Goal: Information Seeking & Learning: Learn about a topic

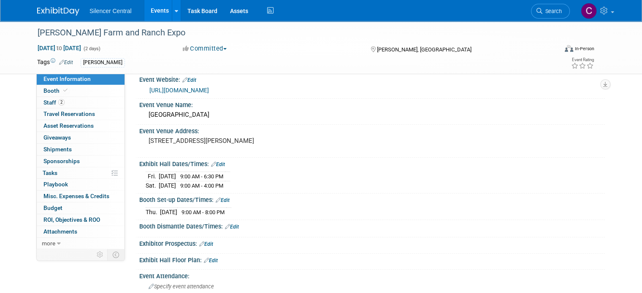
click at [48, 13] on img at bounding box center [58, 11] width 42 height 8
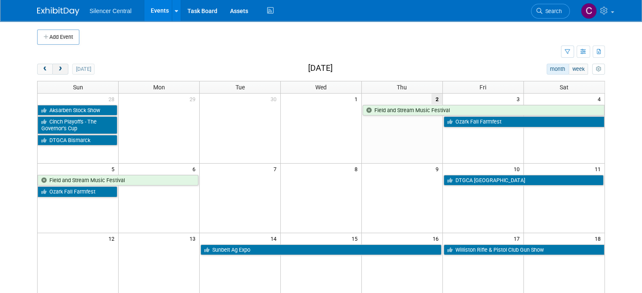
click at [57, 71] on span "next" at bounding box center [60, 69] width 6 height 5
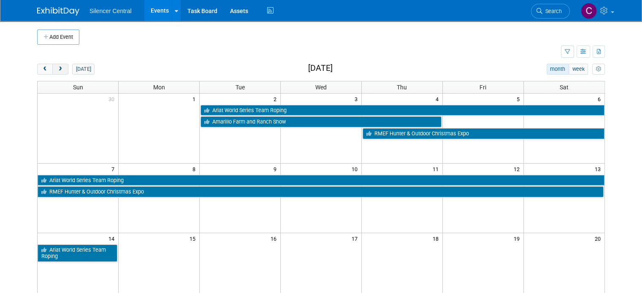
click at [57, 71] on span "next" at bounding box center [60, 69] width 6 height 5
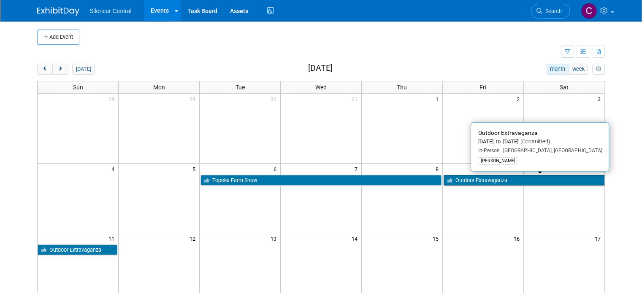
click at [496, 179] on link "Outdoor Extravaganza" at bounding box center [524, 180] width 161 height 11
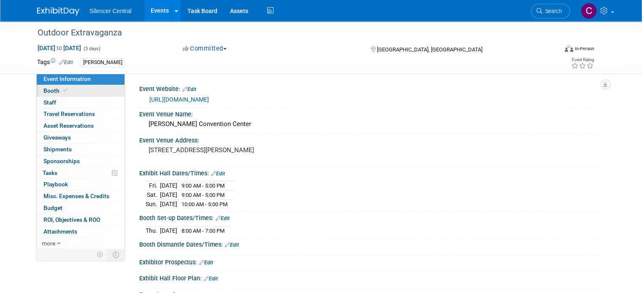
click at [83, 94] on link "Booth" at bounding box center [81, 90] width 88 height 11
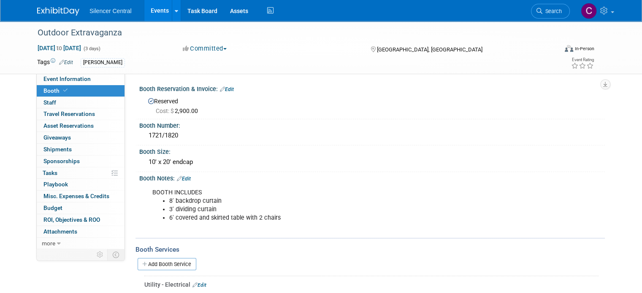
click at [51, 6] on link at bounding box center [63, 7] width 52 height 7
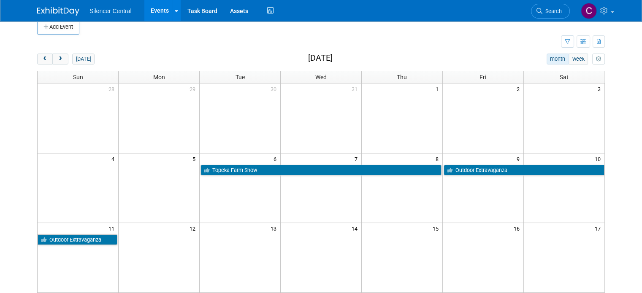
scroll to position [8, 0]
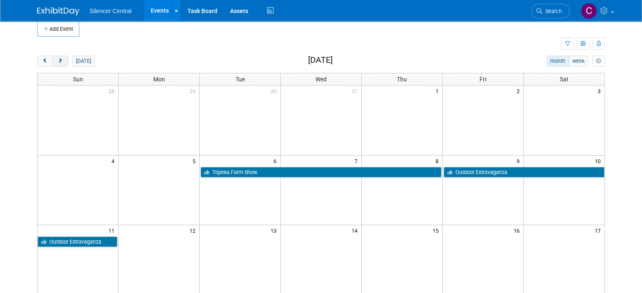
click at [58, 59] on button "next" at bounding box center [60, 61] width 16 height 11
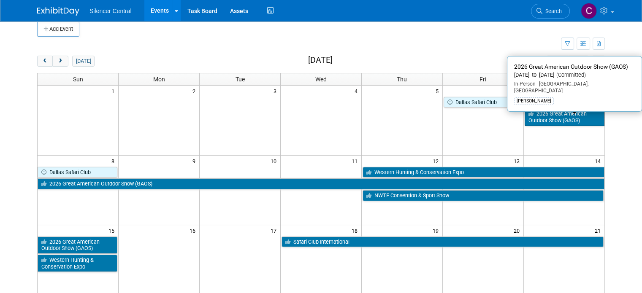
click at [568, 121] on link "2026 Great American Outdoor Show (GAOS)" at bounding box center [565, 116] width 80 height 17
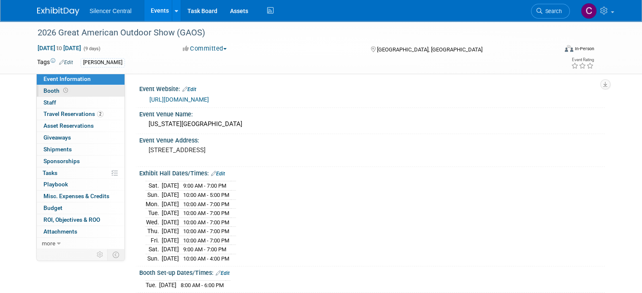
click at [88, 88] on link "Booth" at bounding box center [81, 90] width 88 height 11
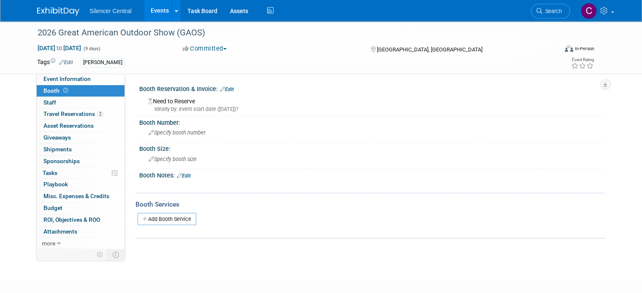
click at [40, 12] on img at bounding box center [58, 11] width 42 height 8
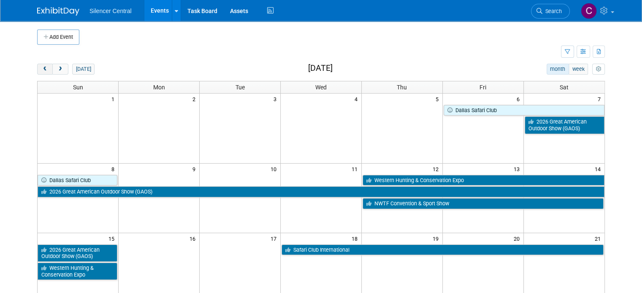
click at [42, 71] on span "prev" at bounding box center [45, 69] width 6 height 5
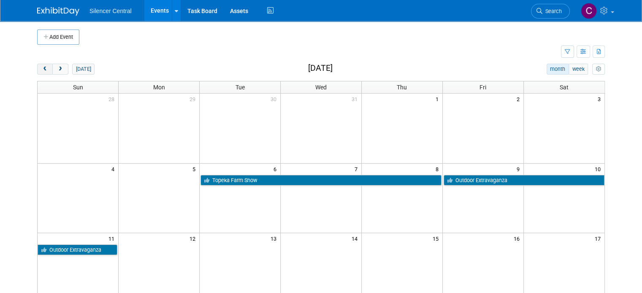
click at [42, 71] on span "prev" at bounding box center [45, 69] width 6 height 5
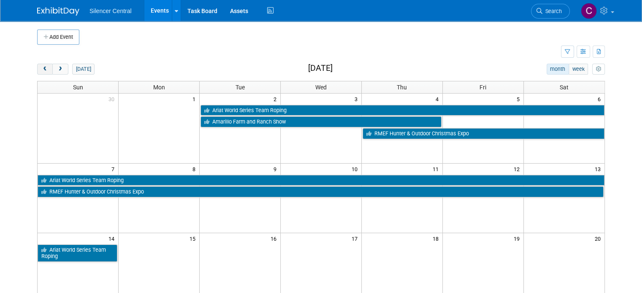
click at [42, 71] on span "prev" at bounding box center [45, 69] width 6 height 5
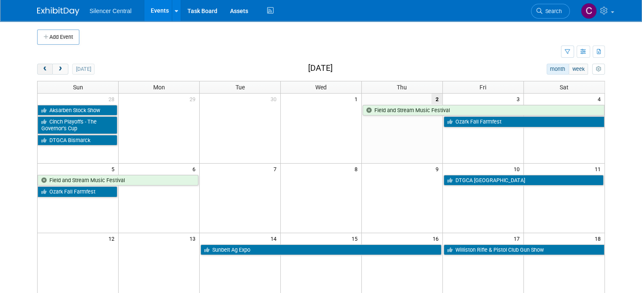
click at [42, 71] on span "prev" at bounding box center [45, 69] width 6 height 5
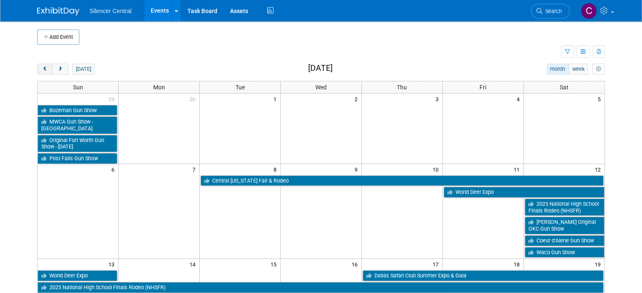
click at [42, 71] on span "prev" at bounding box center [45, 69] width 6 height 5
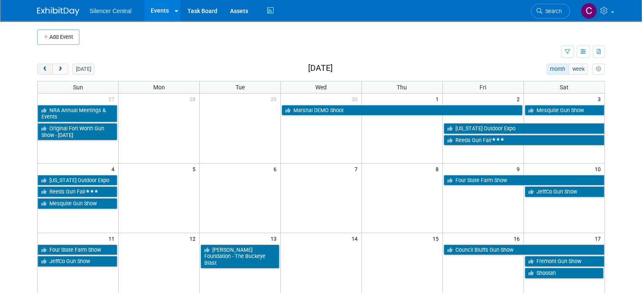
click at [42, 71] on span "prev" at bounding box center [45, 69] width 6 height 5
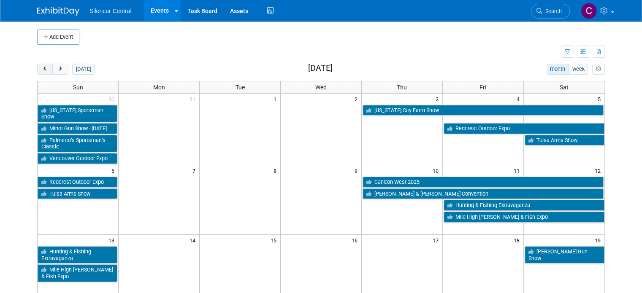
click at [42, 71] on span "prev" at bounding box center [45, 69] width 6 height 5
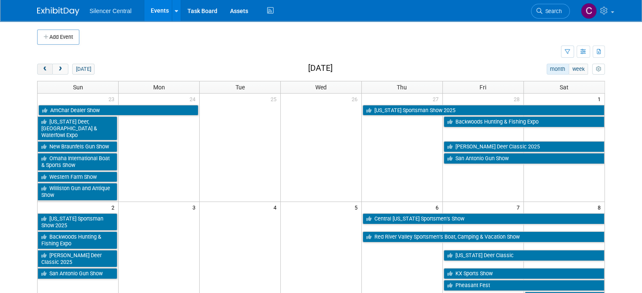
click at [42, 71] on span "prev" at bounding box center [45, 69] width 6 height 5
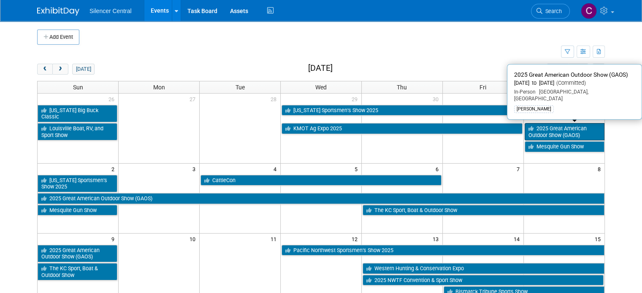
click at [554, 124] on link "2025 Great American Outdoor Show (GAOS)" at bounding box center [565, 131] width 80 height 17
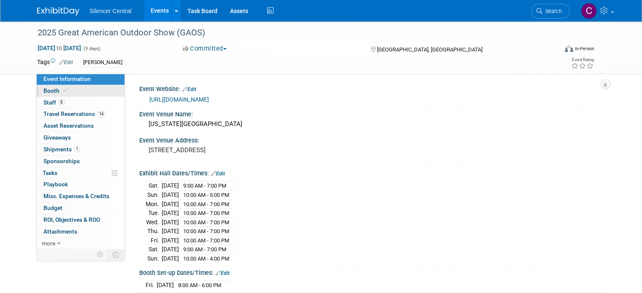
click at [88, 92] on link "Booth" at bounding box center [81, 90] width 88 height 11
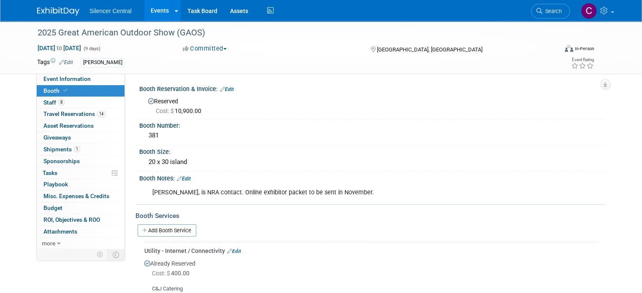
click at [48, 13] on img at bounding box center [58, 11] width 42 height 8
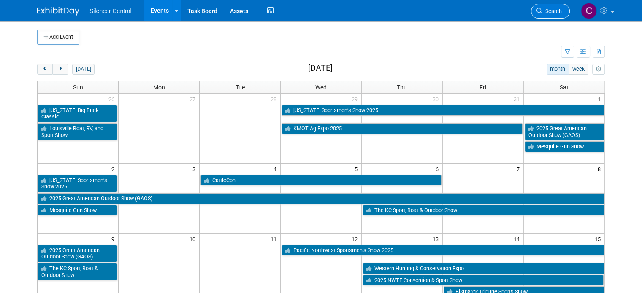
click at [555, 13] on span "Search" at bounding box center [551, 11] width 19 height 6
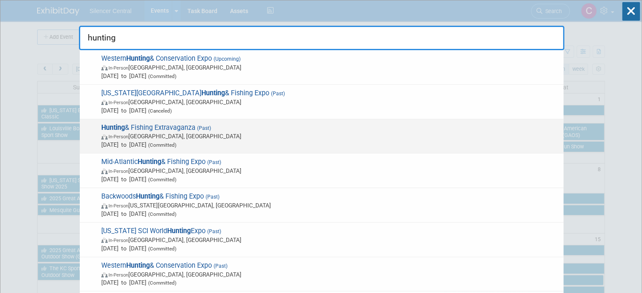
type input "hunting"
click at [334, 139] on span "In-Person [GEOGRAPHIC_DATA], [GEOGRAPHIC_DATA]" at bounding box center [330, 136] width 458 height 8
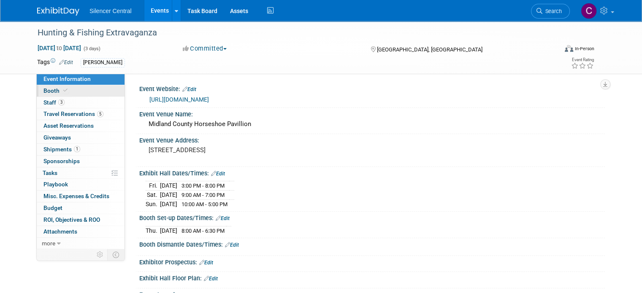
click at [62, 90] on link "Booth" at bounding box center [81, 90] width 88 height 11
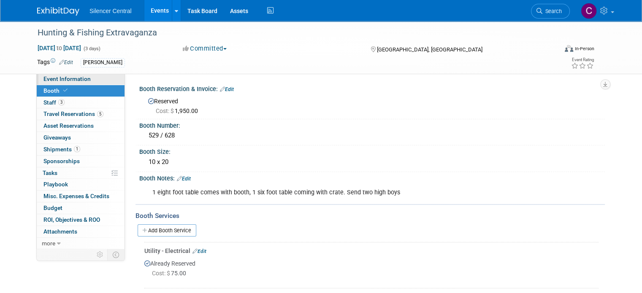
click at [70, 83] on link "Event Information" at bounding box center [81, 78] width 88 height 11
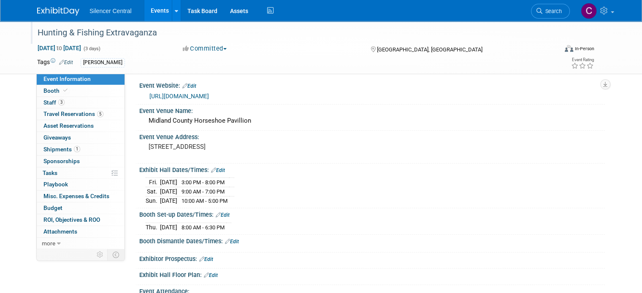
scroll to position [3, 0]
click at [41, 5] on link at bounding box center [63, 7] width 52 height 7
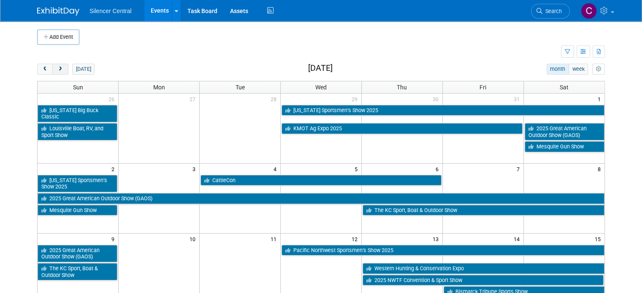
click at [57, 69] on button "next" at bounding box center [60, 69] width 16 height 11
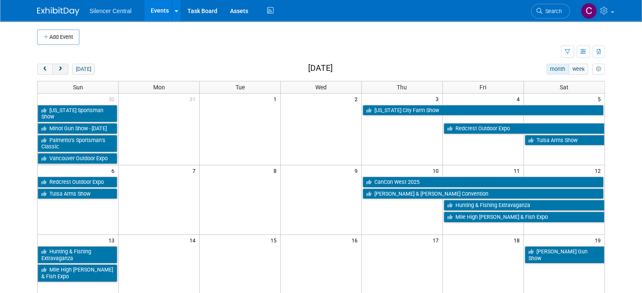
click at [57, 69] on button "next" at bounding box center [60, 69] width 16 height 11
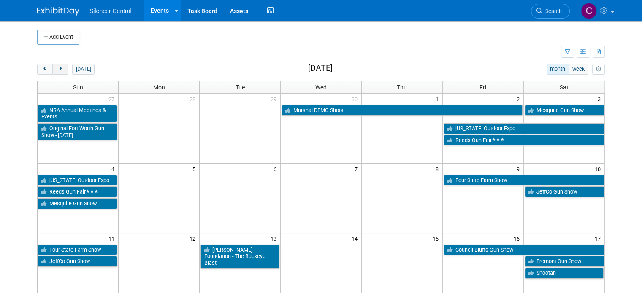
click at [57, 69] on button "next" at bounding box center [60, 69] width 16 height 11
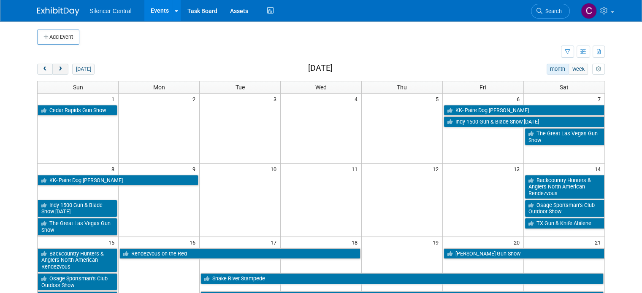
click at [57, 68] on span "next" at bounding box center [60, 69] width 6 height 5
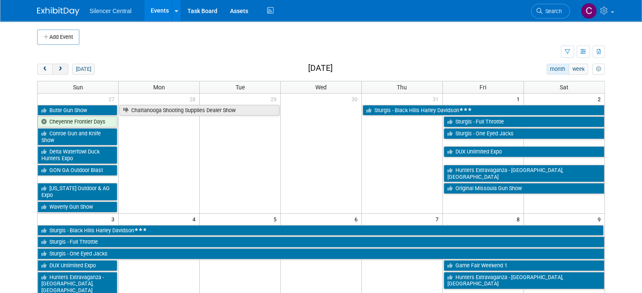
click at [57, 68] on span "next" at bounding box center [60, 69] width 6 height 5
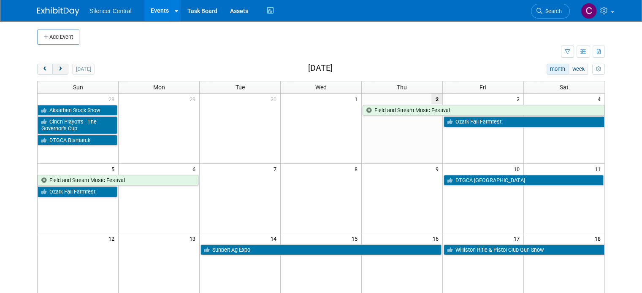
click at [57, 68] on span "next" at bounding box center [60, 69] width 6 height 5
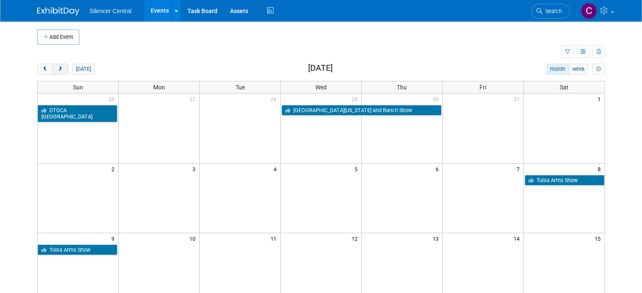
click at [57, 68] on span "next" at bounding box center [60, 69] width 6 height 5
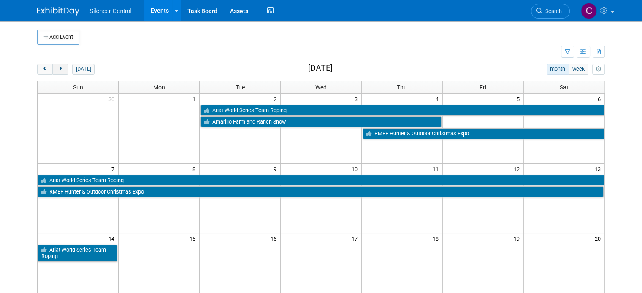
click at [57, 68] on span "next" at bounding box center [60, 69] width 6 height 5
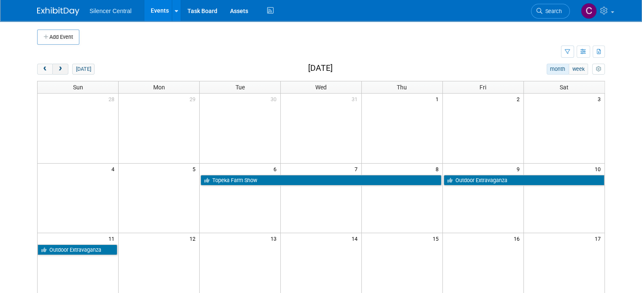
click at [57, 68] on span "next" at bounding box center [60, 69] width 6 height 5
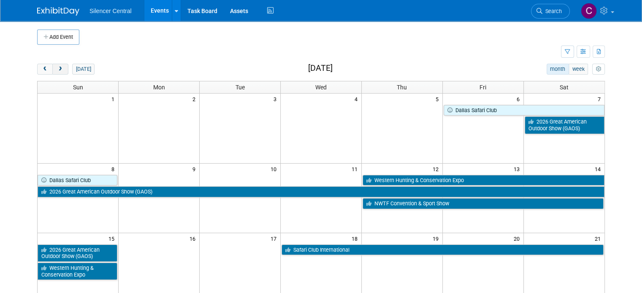
click at [57, 68] on span "next" at bounding box center [60, 69] width 6 height 5
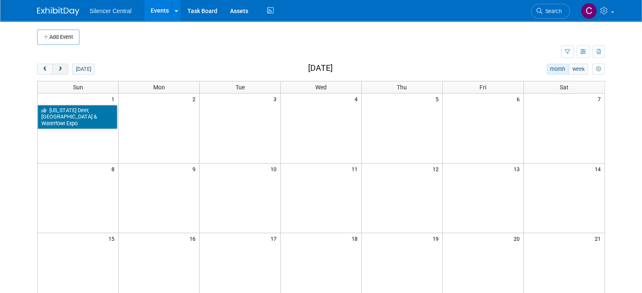
click at [57, 68] on span "next" at bounding box center [60, 69] width 6 height 5
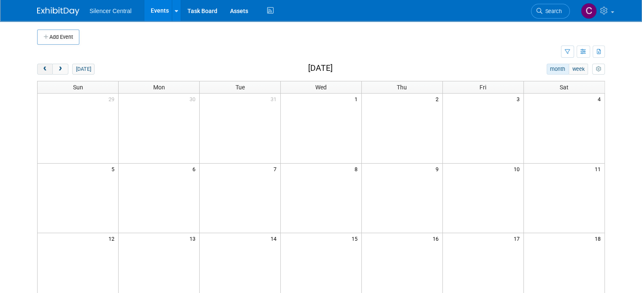
click at [41, 72] on button "prev" at bounding box center [45, 69] width 16 height 11
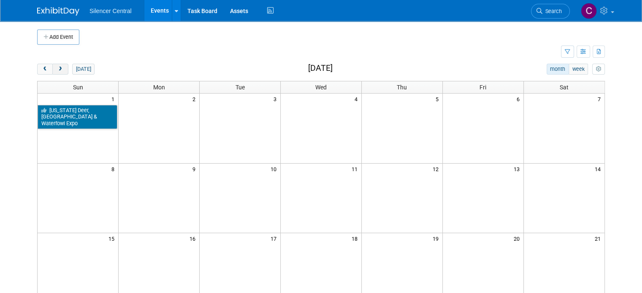
click at [52, 73] on button "next" at bounding box center [60, 69] width 16 height 11
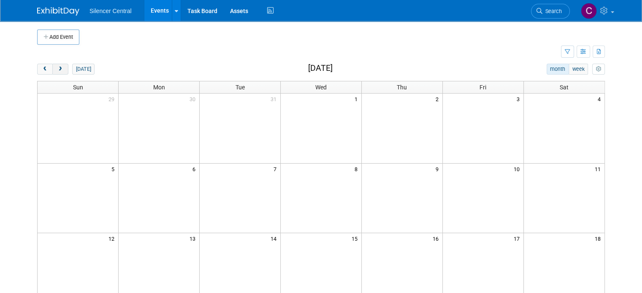
click at [52, 73] on button "next" at bounding box center [60, 69] width 16 height 11
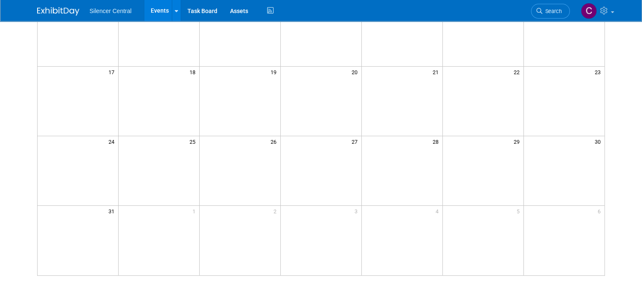
scroll to position [236, 0]
click at [552, 12] on span "Search" at bounding box center [551, 11] width 19 height 6
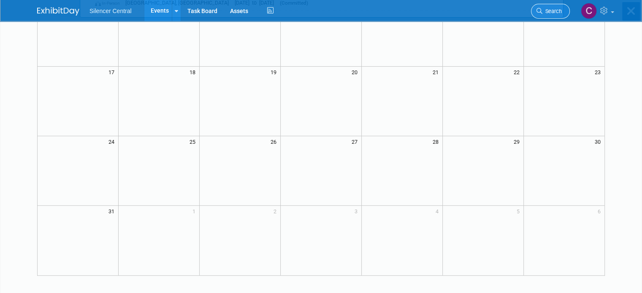
scroll to position [0, 0]
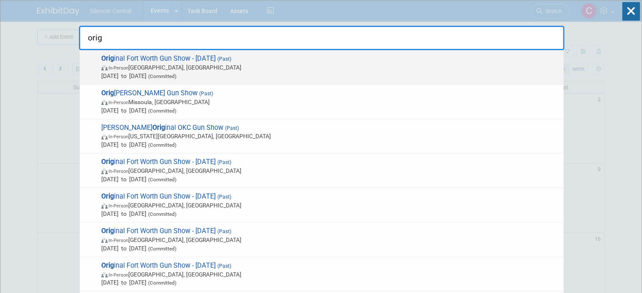
type input "orig"
click at [363, 69] on span "In-Person Fort Worth, TX" at bounding box center [330, 67] width 458 height 8
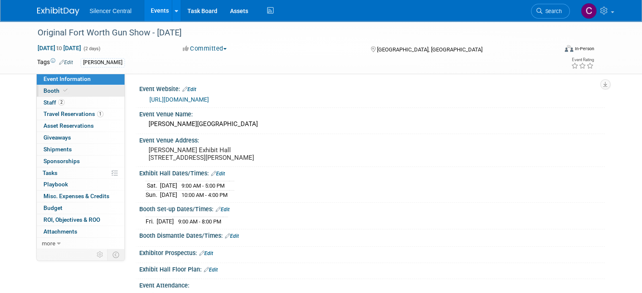
click at [51, 92] on span "Booth" at bounding box center [56, 90] width 26 height 7
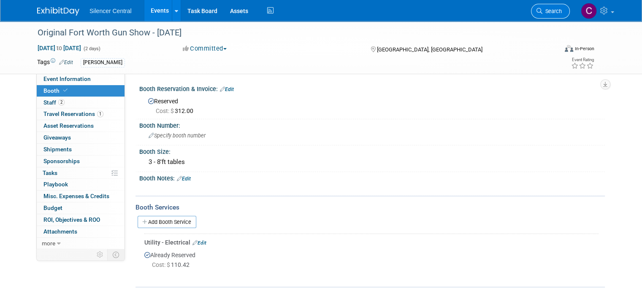
click at [553, 14] on span "Search" at bounding box center [551, 11] width 19 height 6
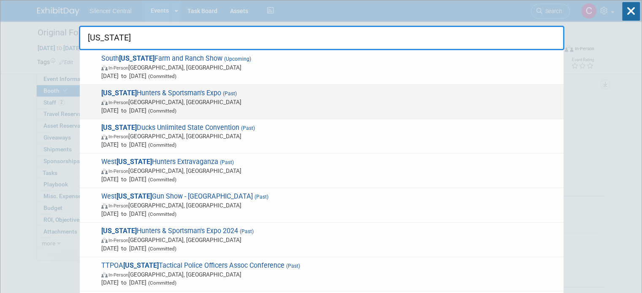
type input "texas"
click at [401, 98] on span "In-Person McAllen, TX" at bounding box center [330, 102] width 458 height 8
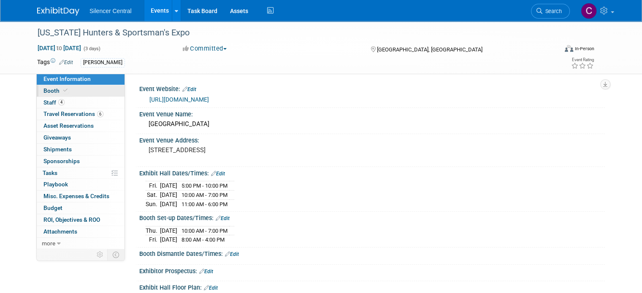
click at [71, 92] on link "Booth" at bounding box center [81, 90] width 88 height 11
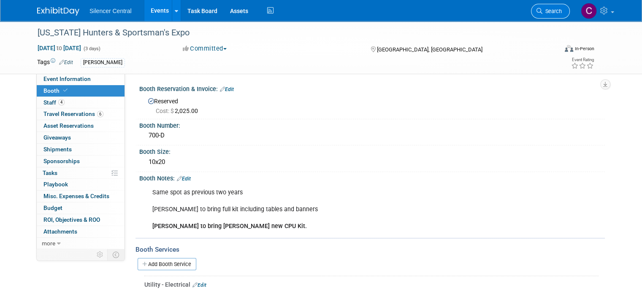
click at [550, 11] on span "Search" at bounding box center [551, 11] width 19 height 6
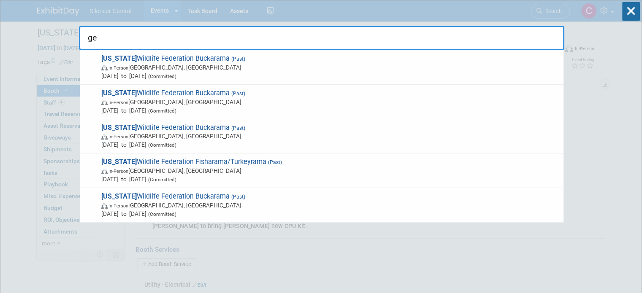
type input "g"
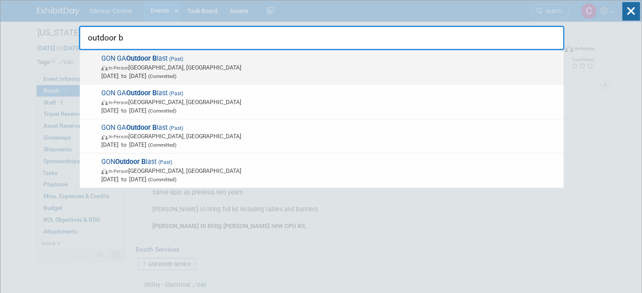
type input "outdoor b"
click at [225, 75] on span "Jul 25, 2025 to Jul 27, 2025 (Committed)" at bounding box center [330, 76] width 458 height 8
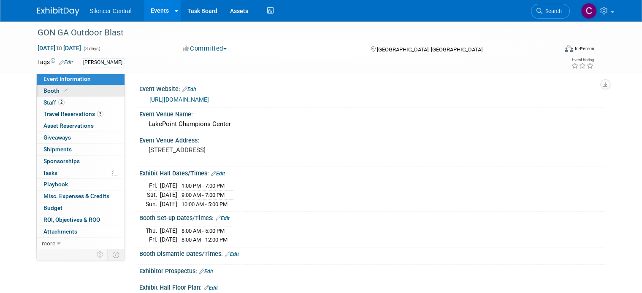
click at [63, 92] on icon at bounding box center [65, 90] width 4 height 5
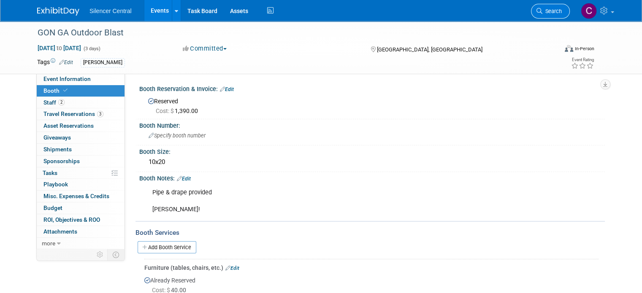
click at [554, 11] on span "Search" at bounding box center [551, 11] width 19 height 6
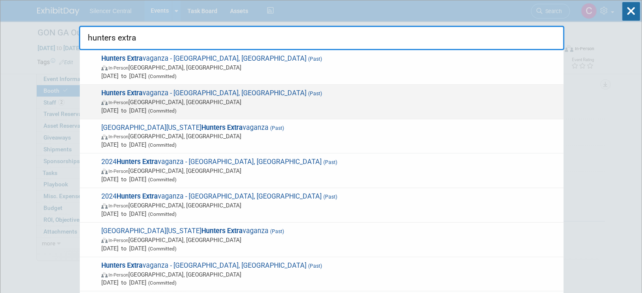
type input "hunters extra"
click at [306, 106] on span "Aug 1, 2025 to Aug 3, 2025 (Committed)" at bounding box center [330, 110] width 458 height 8
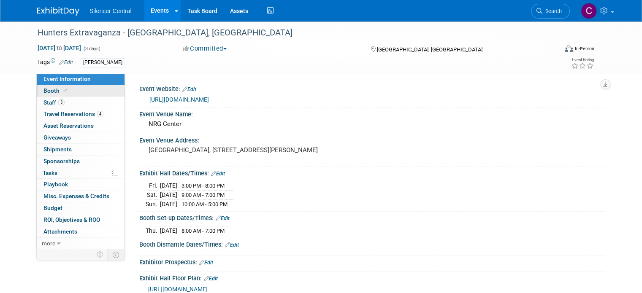
click at [84, 92] on link "Booth" at bounding box center [81, 90] width 88 height 11
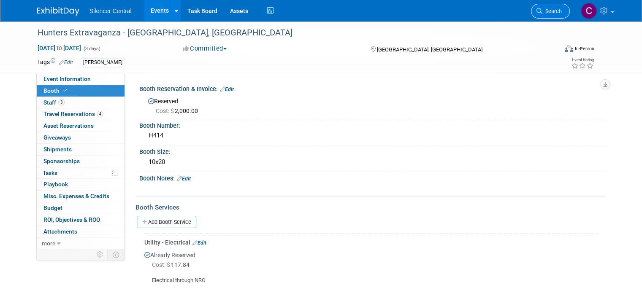
click at [542, 13] on icon at bounding box center [539, 11] width 6 height 6
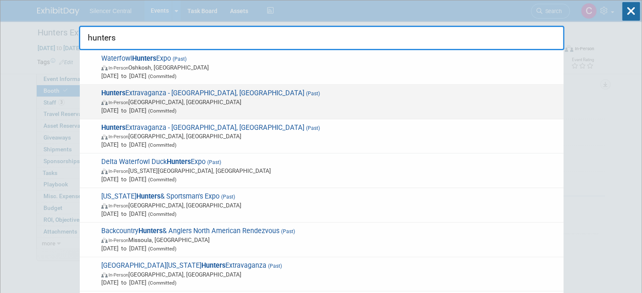
type input "hunters"
click at [285, 102] on span "In-Person Fort Worth, TX" at bounding box center [330, 102] width 458 height 8
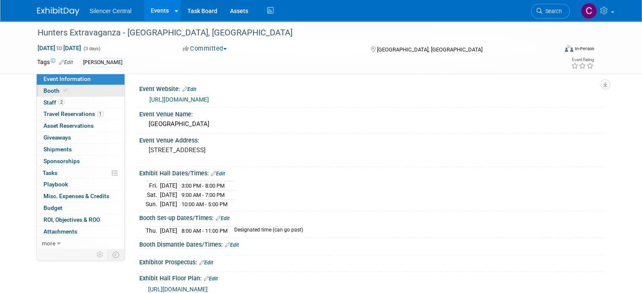
click at [73, 92] on link "Booth" at bounding box center [81, 90] width 88 height 11
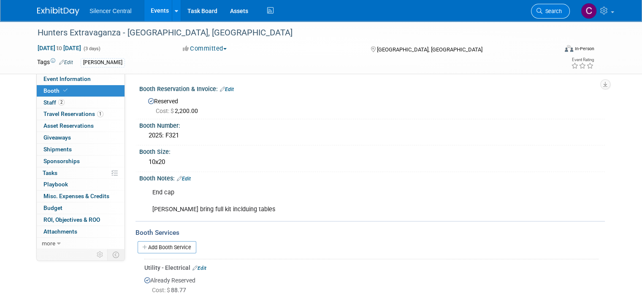
click at [556, 11] on span "Search" at bounding box center [551, 11] width 19 height 6
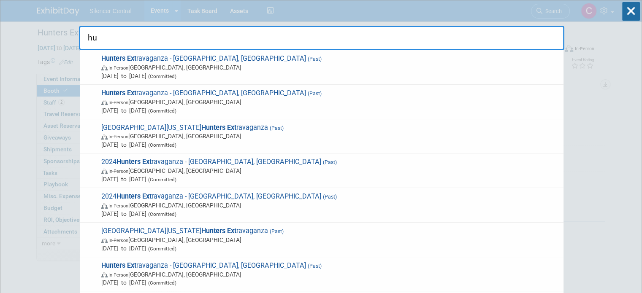
type input "h"
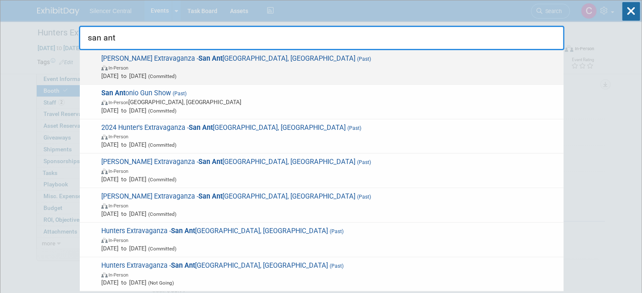
type input "san ant"
click at [269, 70] on span "In-Person" at bounding box center [330, 67] width 458 height 8
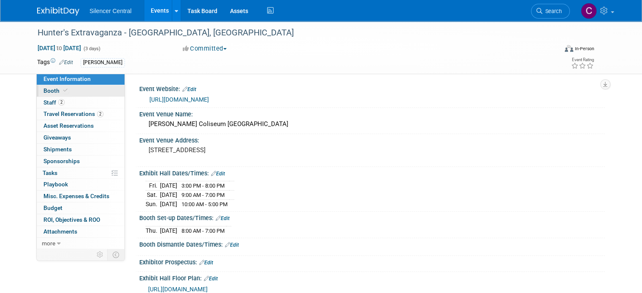
click at [73, 89] on link "Booth" at bounding box center [81, 90] width 88 height 11
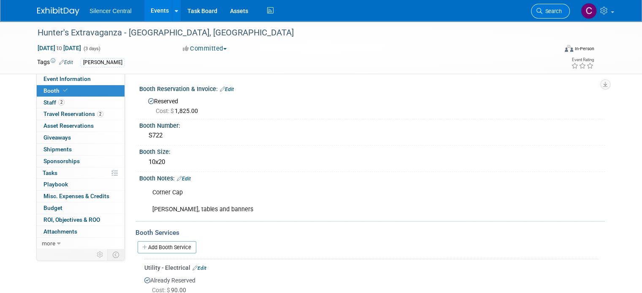
click at [539, 11] on link "Search" at bounding box center [550, 11] width 39 height 15
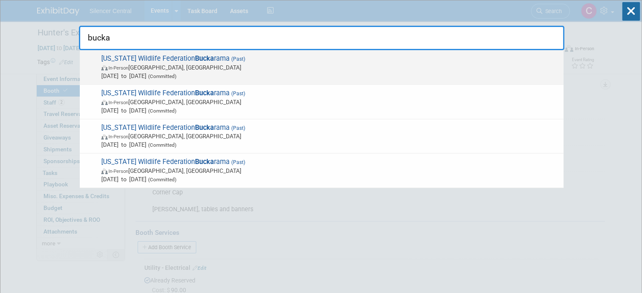
type input "bucka"
click at [269, 65] on span "In-Person Perry, GA" at bounding box center [330, 67] width 458 height 8
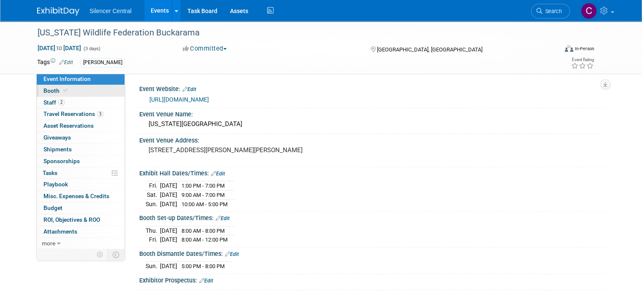
click at [61, 91] on link "Booth" at bounding box center [81, 90] width 88 height 11
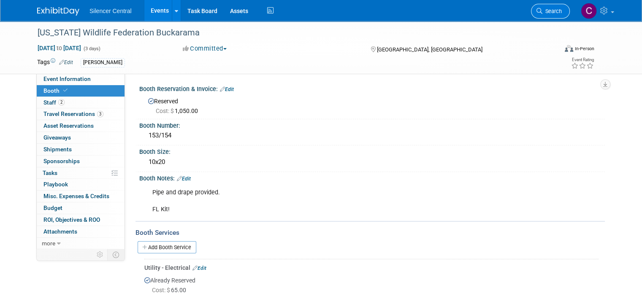
click at [557, 14] on span "Search" at bounding box center [551, 11] width 19 height 6
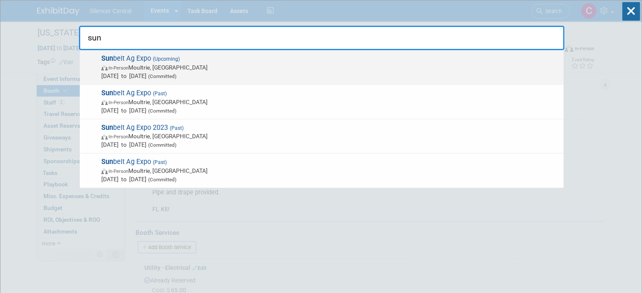
type input "sun"
click at [322, 60] on span "Sun belt Ag Expo (Upcoming) In-Person Moultrie, GA Oct 14, 2025 to Oct 16, 2025…" at bounding box center [329, 67] width 460 height 26
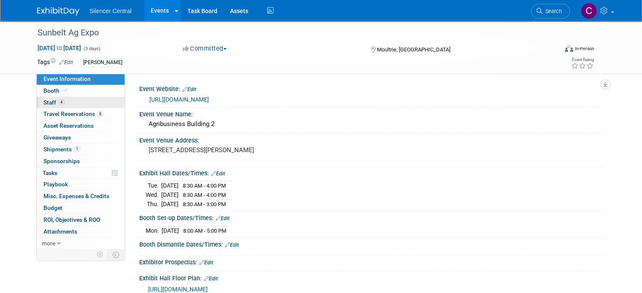
click at [94, 97] on link "4 Staff 4" at bounding box center [81, 102] width 88 height 11
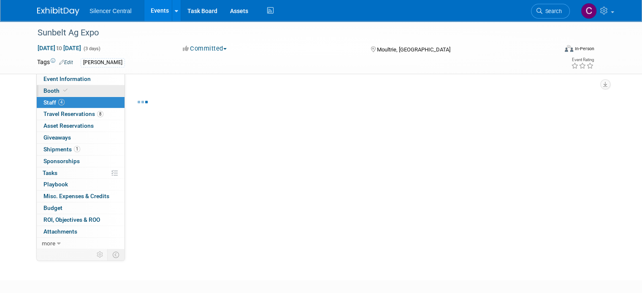
click at [86, 90] on link "Booth" at bounding box center [81, 90] width 88 height 11
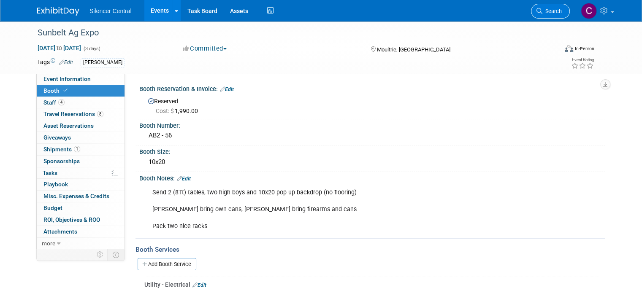
click at [557, 18] on link "Search" at bounding box center [550, 11] width 39 height 15
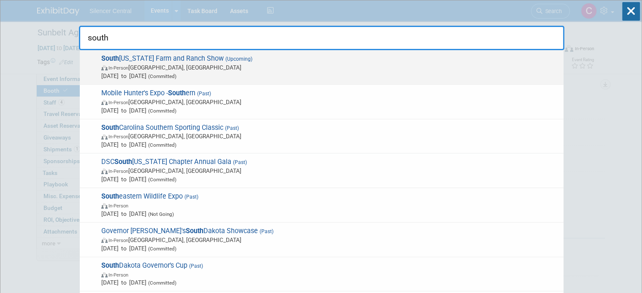
type input "south"
click at [381, 56] on span "South Texas Farm and Ranch Show (Upcoming) In-Person Victoria, TX Oct 29, 2025 …" at bounding box center [329, 67] width 460 height 26
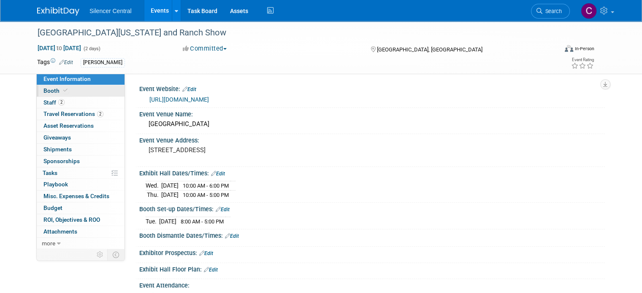
click at [62, 92] on link "Booth" at bounding box center [81, 90] width 88 height 11
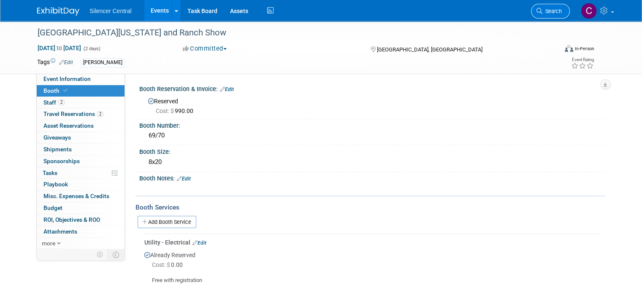
click at [559, 6] on link "Search" at bounding box center [550, 11] width 39 height 15
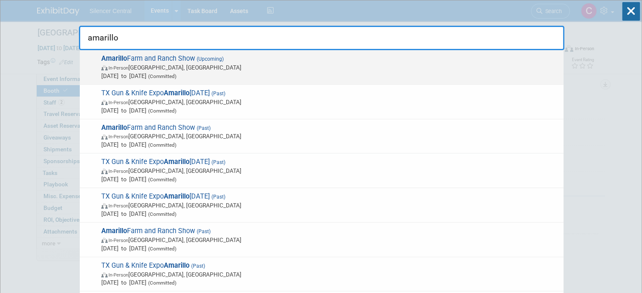
type input "amarillo"
click at [349, 65] on span "In-Person Amarillo, TX" at bounding box center [330, 67] width 458 height 8
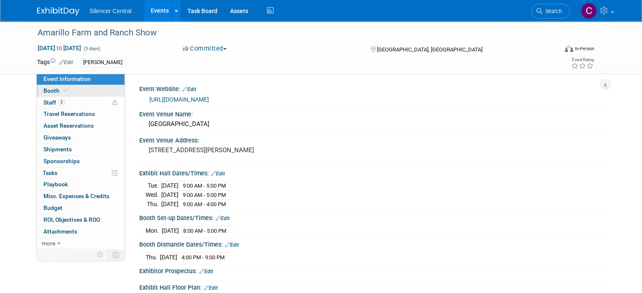
click at [74, 90] on link "Booth" at bounding box center [81, 90] width 88 height 11
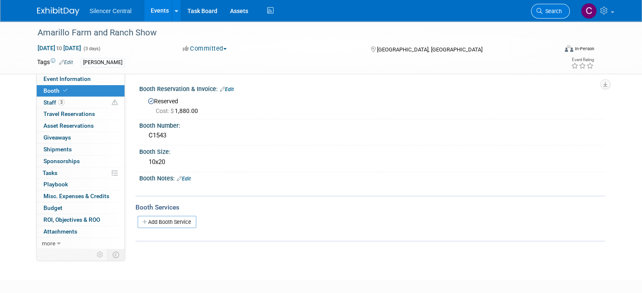
click at [554, 6] on link "Search" at bounding box center [550, 11] width 39 height 15
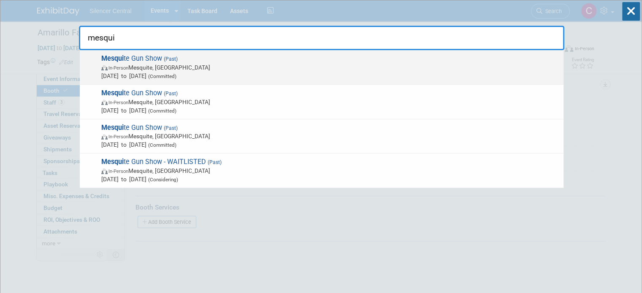
type input "mesqui"
click at [348, 74] on span "Sep 6, 2025 to Sep 7, 2025 (Committed)" at bounding box center [330, 76] width 458 height 8
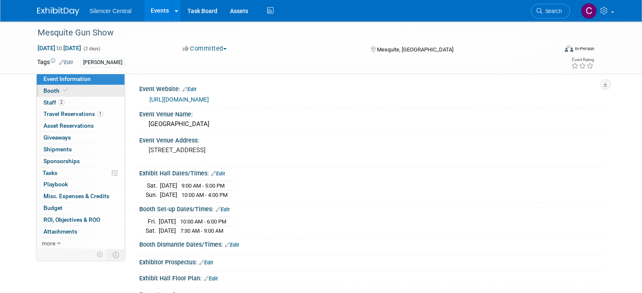
click at [63, 91] on icon at bounding box center [65, 90] width 4 height 5
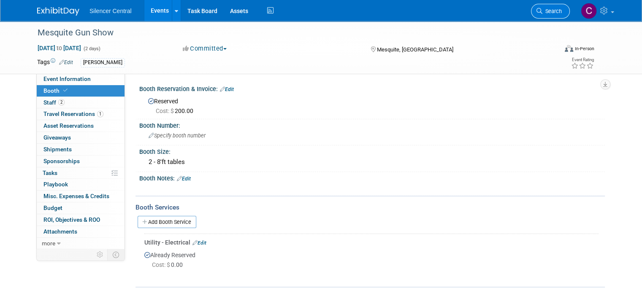
click at [542, 11] on icon at bounding box center [539, 11] width 6 height 6
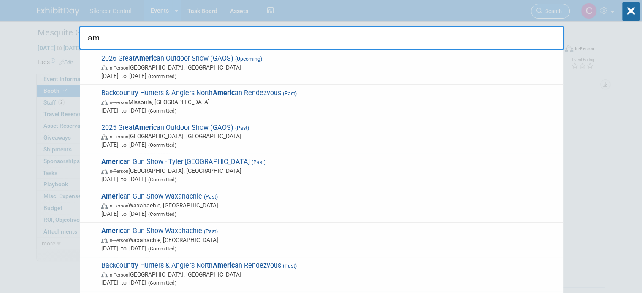
type input "a"
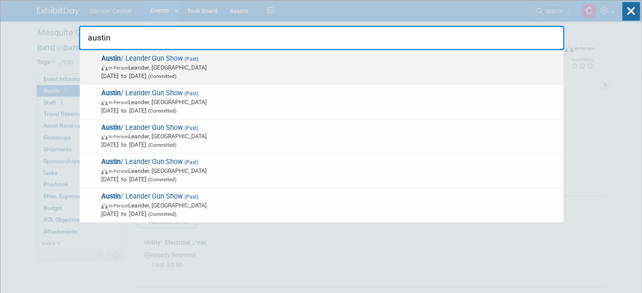
type input "austin"
click at [260, 64] on span "In-Person Leander, TX" at bounding box center [330, 67] width 458 height 8
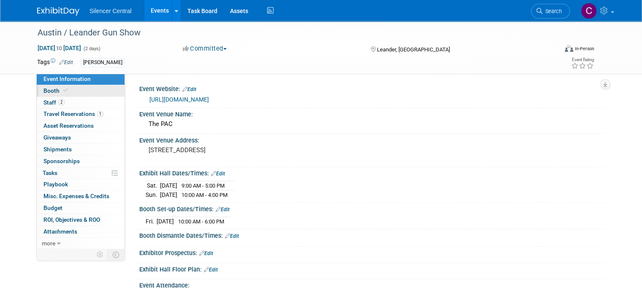
click at [89, 92] on link "Booth" at bounding box center [81, 90] width 88 height 11
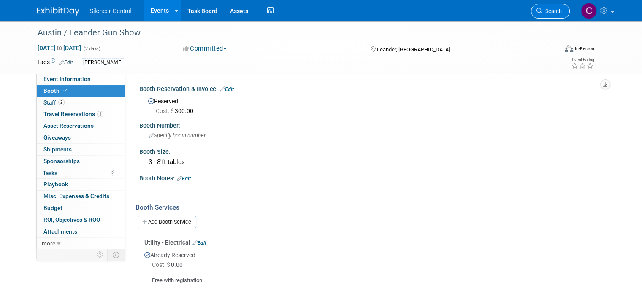
click at [562, 9] on span "Search" at bounding box center [551, 11] width 19 height 6
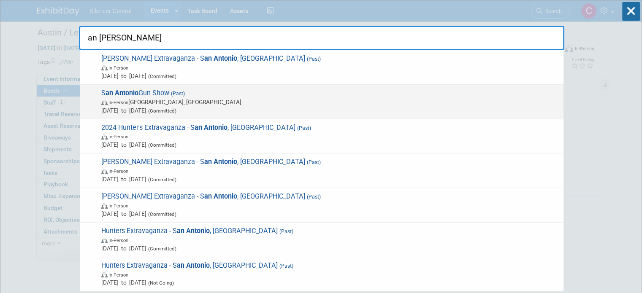
type input "an antonio"
click at [351, 103] on span "In-Person San Antonio, TX" at bounding box center [330, 102] width 458 height 8
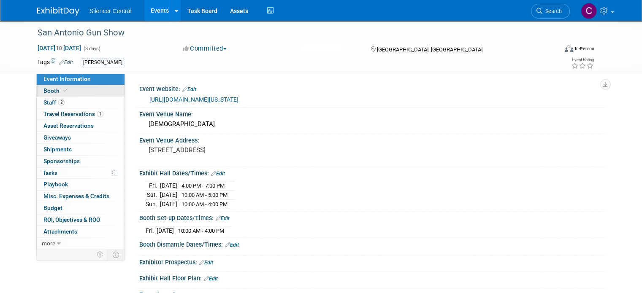
click at [83, 88] on link "Booth" at bounding box center [81, 90] width 88 height 11
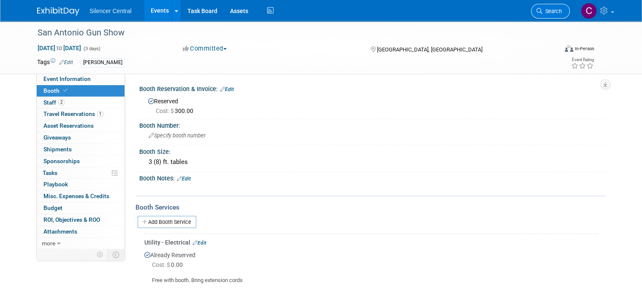
click at [559, 14] on span "Search" at bounding box center [551, 11] width 19 height 6
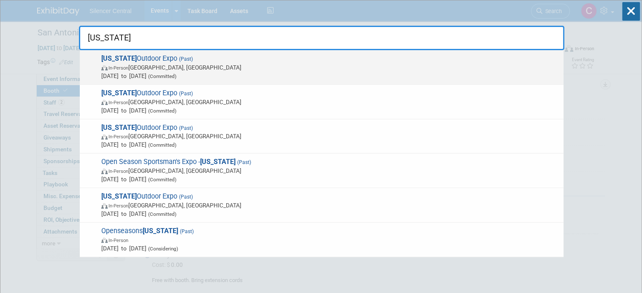
type input "florida"
click at [328, 77] on span "May 2, 2025 to May 4, 2025 (Committed)" at bounding box center [330, 76] width 458 height 8
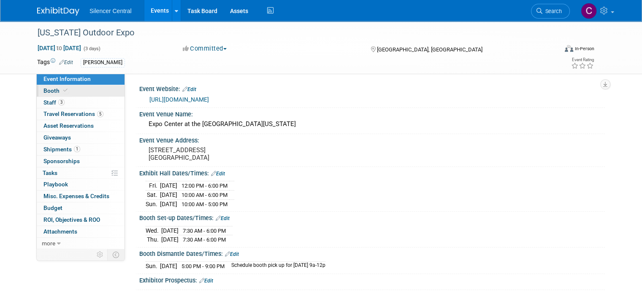
click at [72, 90] on link "Booth" at bounding box center [81, 90] width 88 height 11
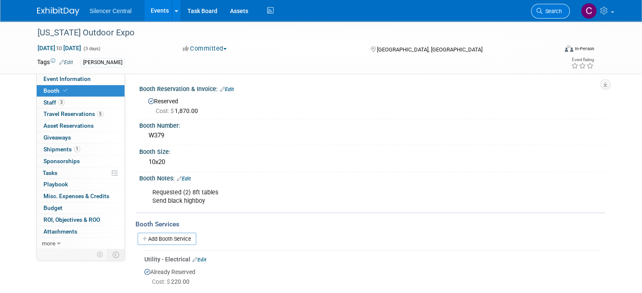
click at [550, 13] on span "Search" at bounding box center [551, 11] width 19 height 6
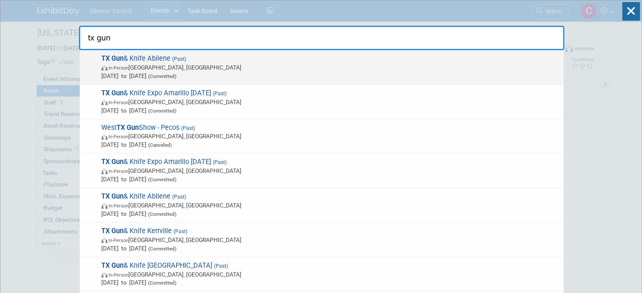
type input "tx gun"
click at [369, 62] on span "TX Gun & Knife Abilene (Past) In-Person [GEOGRAPHIC_DATA], [GEOGRAPHIC_DATA] [D…" at bounding box center [329, 67] width 460 height 26
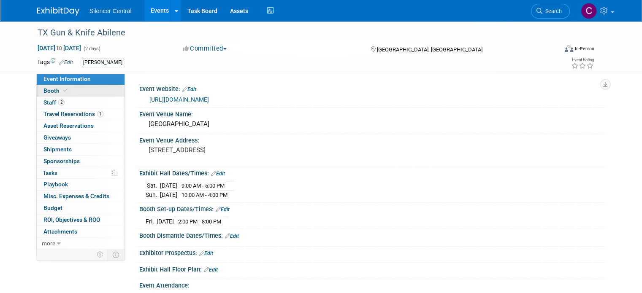
click at [61, 87] on link "Booth" at bounding box center [81, 90] width 88 height 11
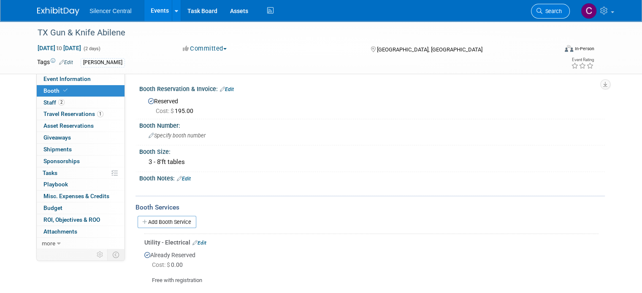
click at [553, 12] on span "Search" at bounding box center [551, 11] width 19 height 6
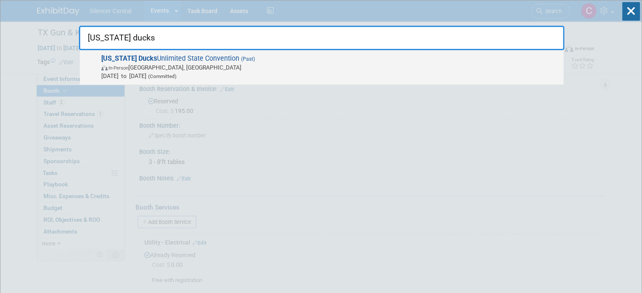
type input "texas ducks"
click at [362, 67] on span "In-Person Allen, TX" at bounding box center [330, 67] width 458 height 8
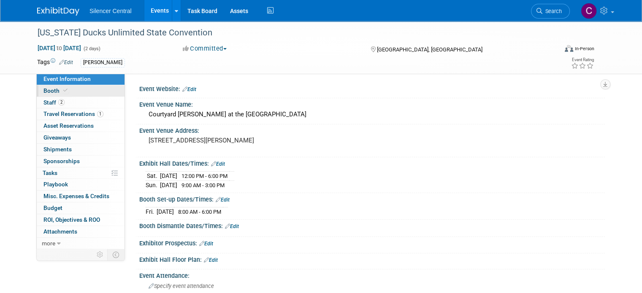
click at [69, 90] on link "Booth" at bounding box center [81, 90] width 88 height 11
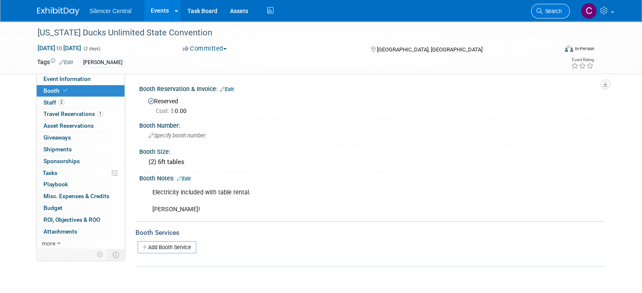
click at [549, 14] on link "Search" at bounding box center [550, 11] width 39 height 15
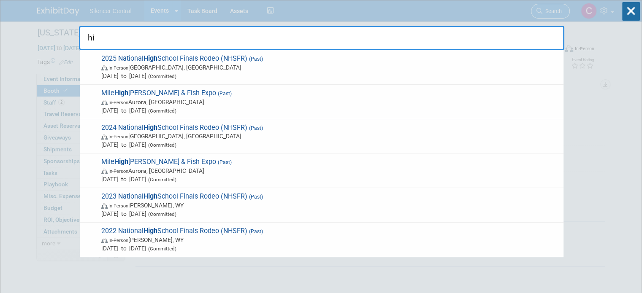
type input "h"
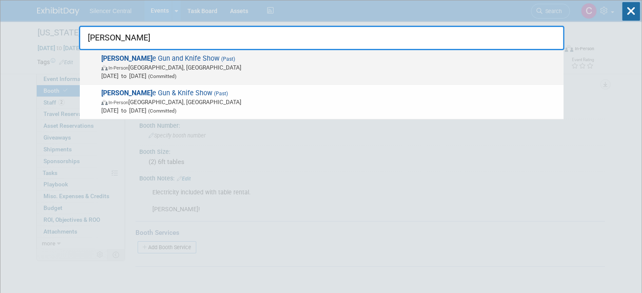
type input "[PERSON_NAME]"
click at [303, 66] on span "In-Person Conroe, TX" at bounding box center [330, 67] width 458 height 8
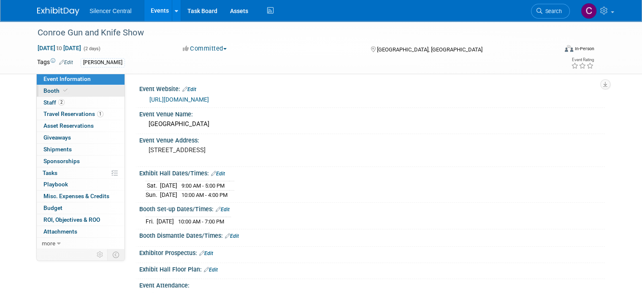
click at [71, 95] on link "Booth" at bounding box center [81, 90] width 88 height 11
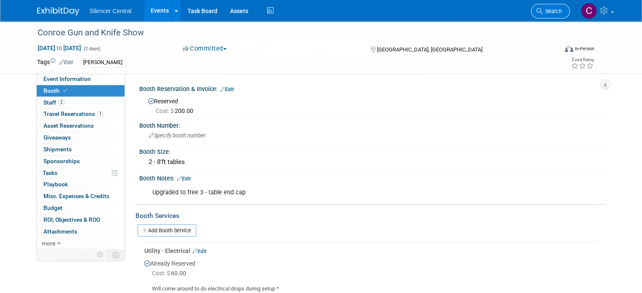
click at [549, 5] on link "Search" at bounding box center [550, 11] width 39 height 15
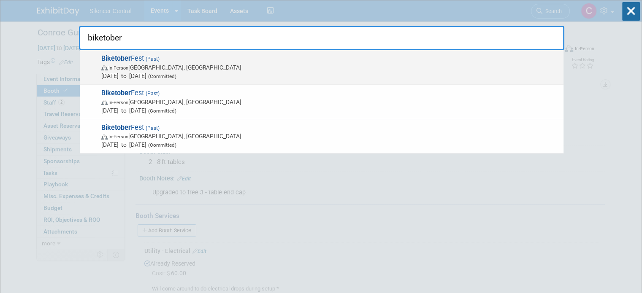
type input "biketober"
click at [246, 73] on span "Oct 17, 2024 to Oct 20, 2024 (Committed)" at bounding box center [330, 76] width 458 height 8
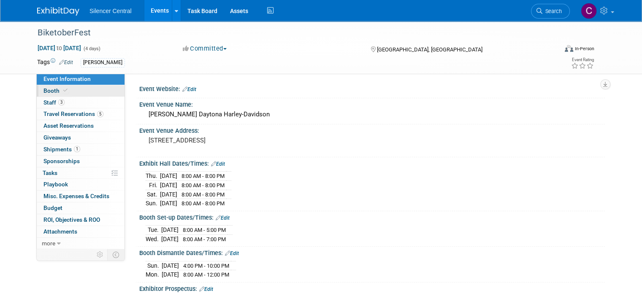
click at [61, 93] on link "Booth" at bounding box center [81, 90] width 88 height 11
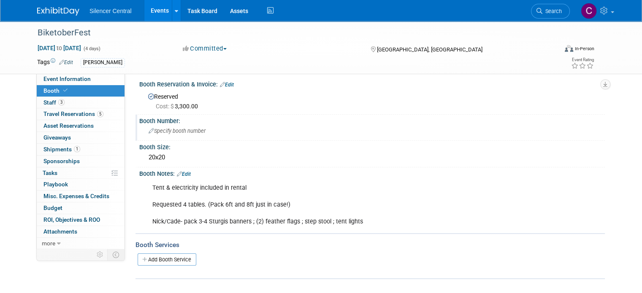
scroll to position [4, 0]
click at [554, 15] on link "Search" at bounding box center [550, 11] width 39 height 15
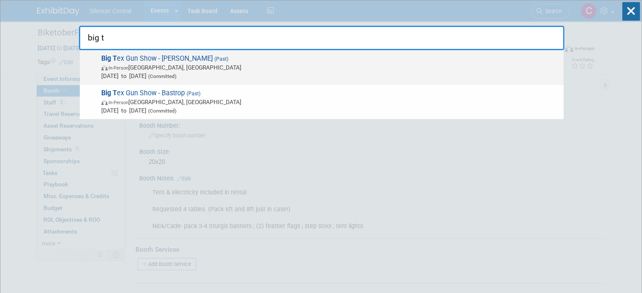
type input "big t"
click at [249, 76] on span "Nov 16, 2024 to Nov 17, 2024 (Committed)" at bounding box center [330, 76] width 458 height 8
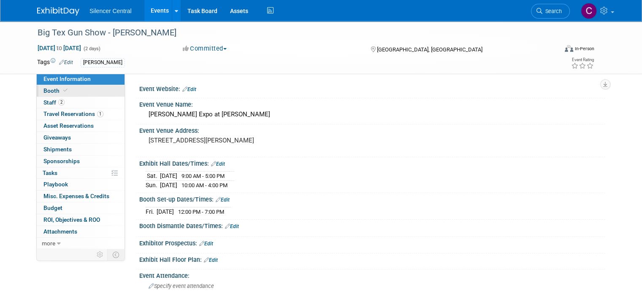
click at [68, 94] on link "Booth" at bounding box center [81, 90] width 88 height 11
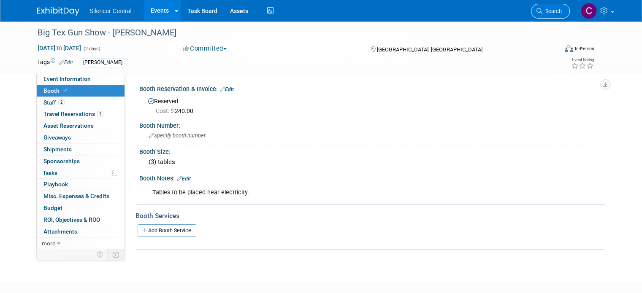
click at [549, 14] on link "Search" at bounding box center [550, 11] width 39 height 15
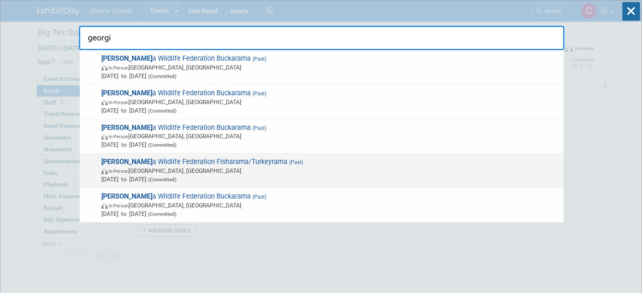
type input "georgi"
click at [311, 169] on span "In-Person Perry, GA" at bounding box center [330, 171] width 458 height 8
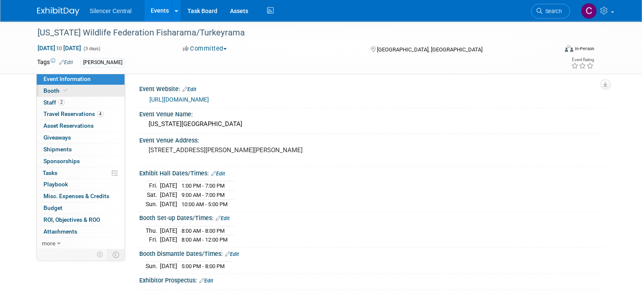
click at [77, 87] on link "Booth" at bounding box center [81, 90] width 88 height 11
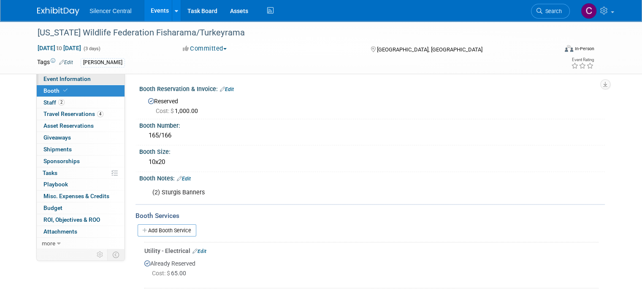
click at [76, 77] on span "Event Information" at bounding box center [66, 79] width 47 height 7
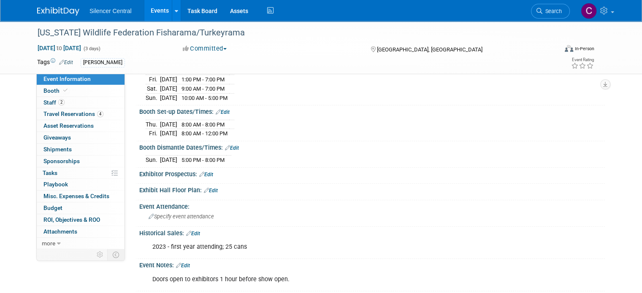
scroll to position [143, 0]
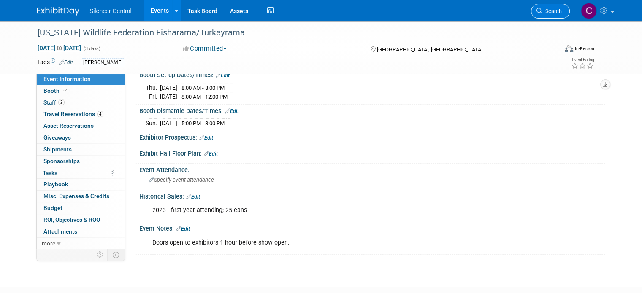
click at [553, 14] on span "Search" at bounding box center [551, 11] width 19 height 6
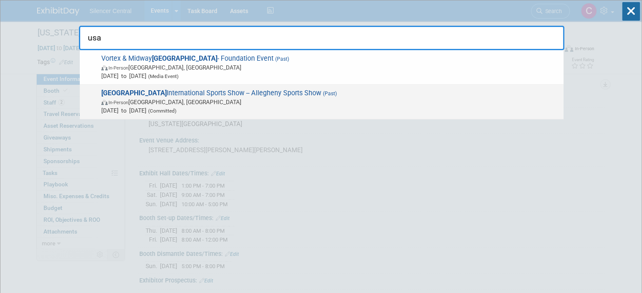
type input "usa"
click at [374, 101] on span "In-Person Monroeville, PA" at bounding box center [330, 102] width 458 height 8
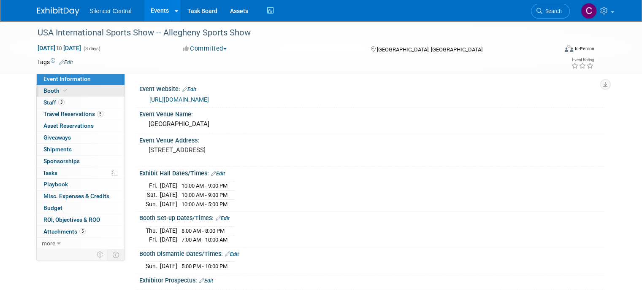
click at [74, 89] on link "Booth" at bounding box center [81, 90] width 88 height 11
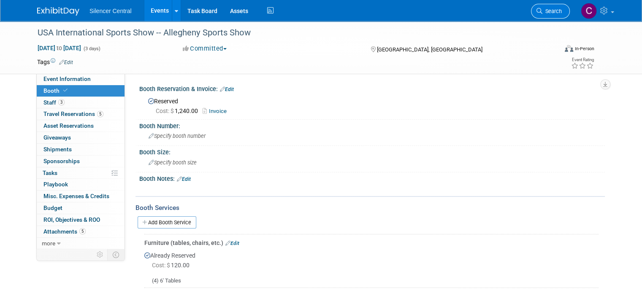
click at [562, 14] on span "Search" at bounding box center [551, 11] width 19 height 6
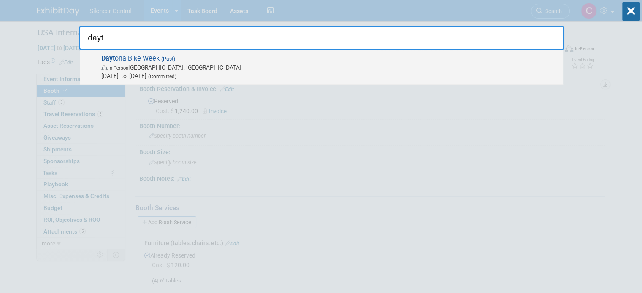
type input "dayt"
click at [316, 70] on span "In-Person Ormond Beach, FL" at bounding box center [330, 67] width 458 height 8
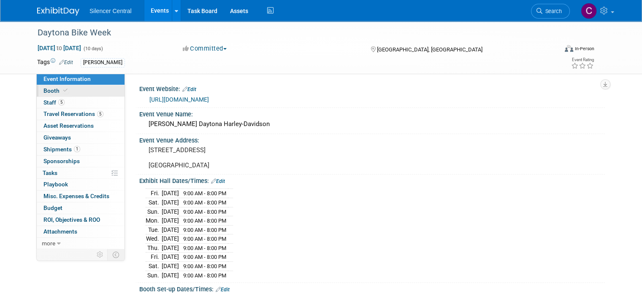
click at [68, 92] on link "Booth" at bounding box center [81, 90] width 88 height 11
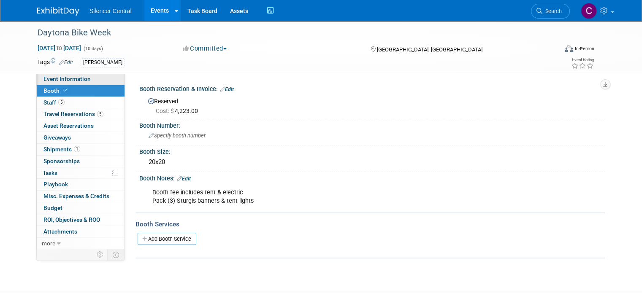
click at [69, 80] on span "Event Information" at bounding box center [66, 79] width 47 height 7
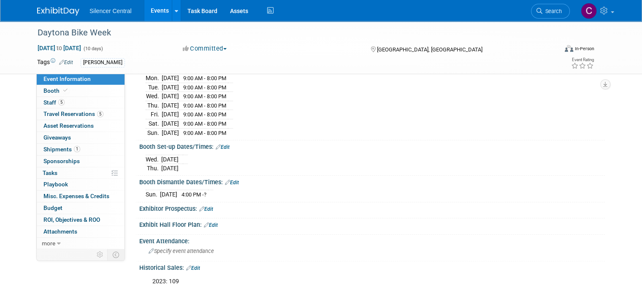
scroll to position [227, 0]
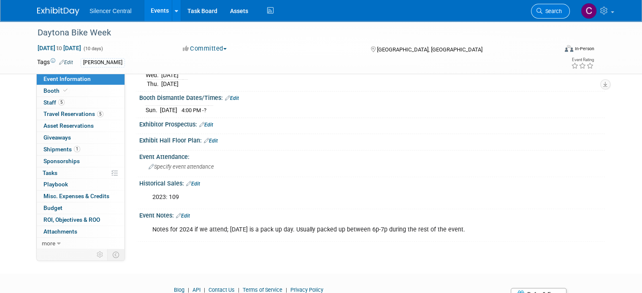
click at [553, 12] on span "Search" at bounding box center [551, 11] width 19 height 6
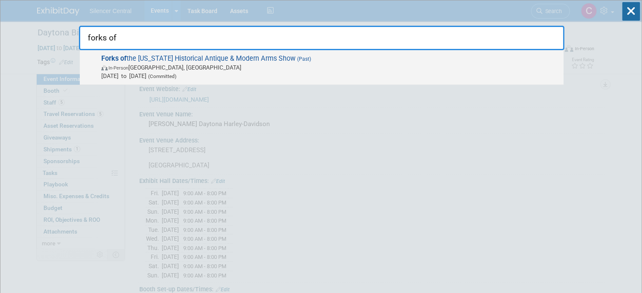
type input "forks of"
click at [330, 63] on span "In-Person Allentown, PA" at bounding box center [330, 67] width 458 height 8
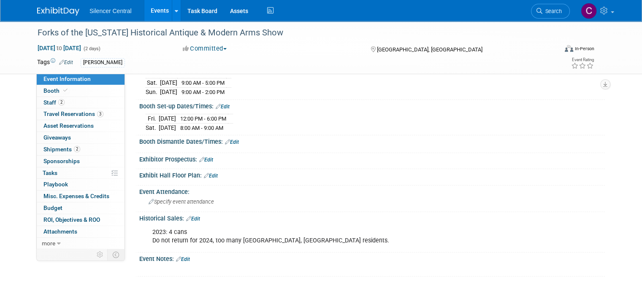
scroll to position [103, 0]
click at [88, 92] on link "Booth" at bounding box center [81, 90] width 88 height 11
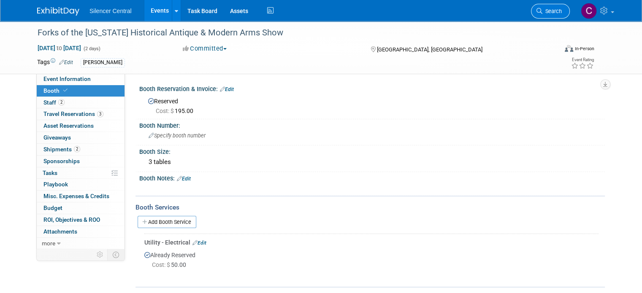
click at [561, 11] on span "Search" at bounding box center [551, 11] width 19 height 6
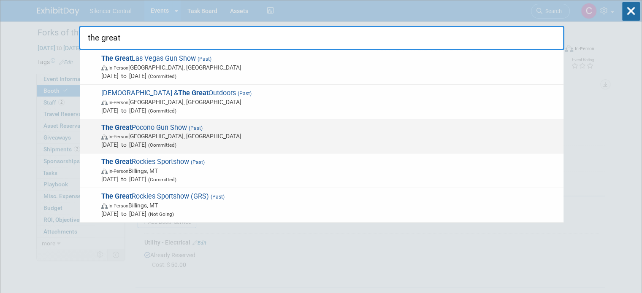
type input "the great"
click at [348, 143] on span "Jun 2, 2023 to Jun 4, 2023 (Committed)" at bounding box center [330, 145] width 458 height 8
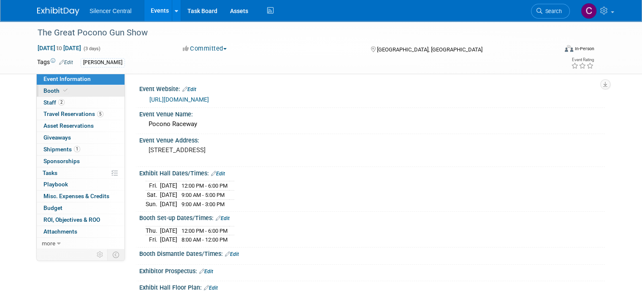
click at [68, 90] on link "Booth" at bounding box center [81, 90] width 88 height 11
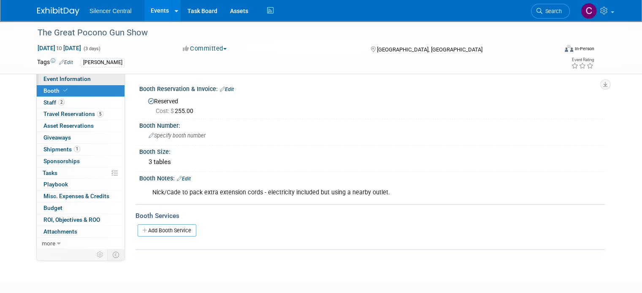
click at [62, 80] on span "Event Information" at bounding box center [66, 79] width 47 height 7
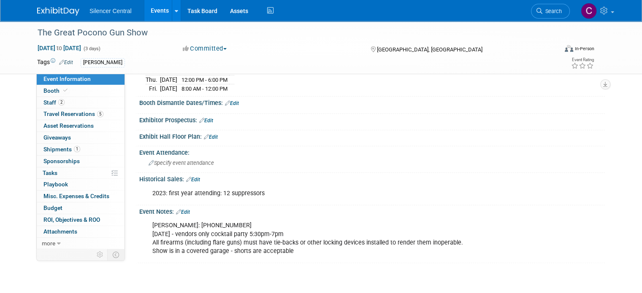
scroll to position [154, 0]
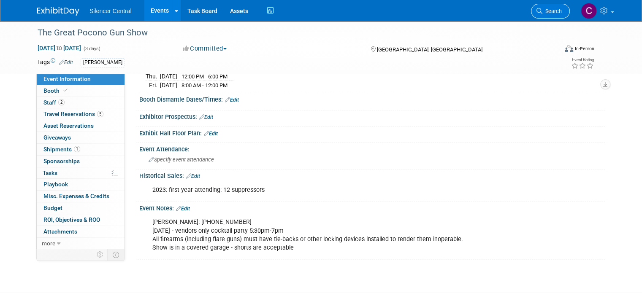
click at [559, 10] on span "Search" at bounding box center [551, 11] width 19 height 6
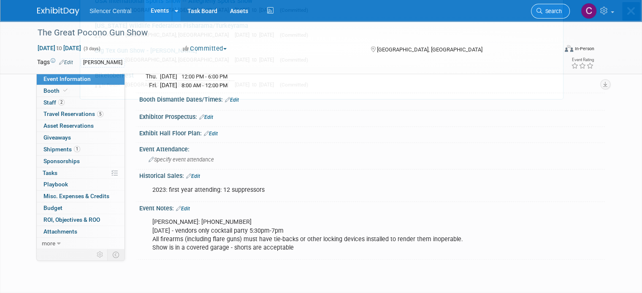
scroll to position [0, 0]
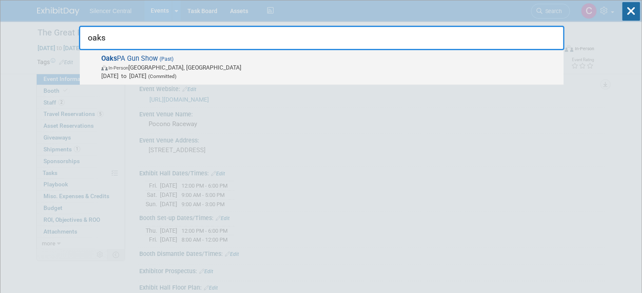
type input "oaks"
click at [387, 66] on span "In-Person Phoenixville, PA" at bounding box center [330, 67] width 458 height 8
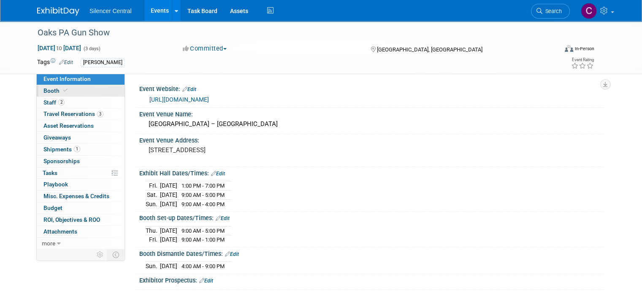
click at [47, 89] on span "Booth" at bounding box center [56, 90] width 26 height 7
